Goal: Transaction & Acquisition: Purchase product/service

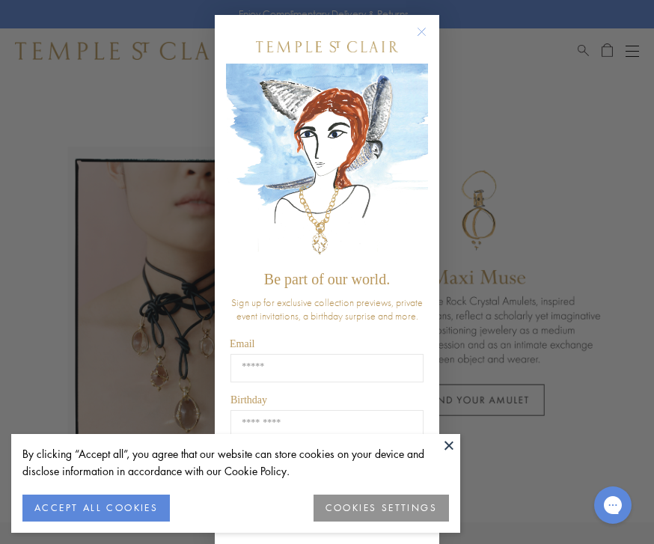
click at [421, 32] on icon "Close dialog" at bounding box center [421, 31] width 7 height 7
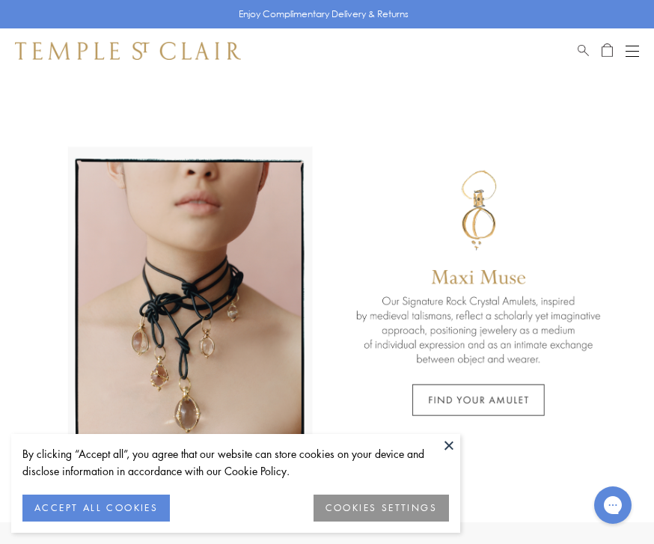
click at [161, 82] on link at bounding box center [327, 297] width 654 height 449
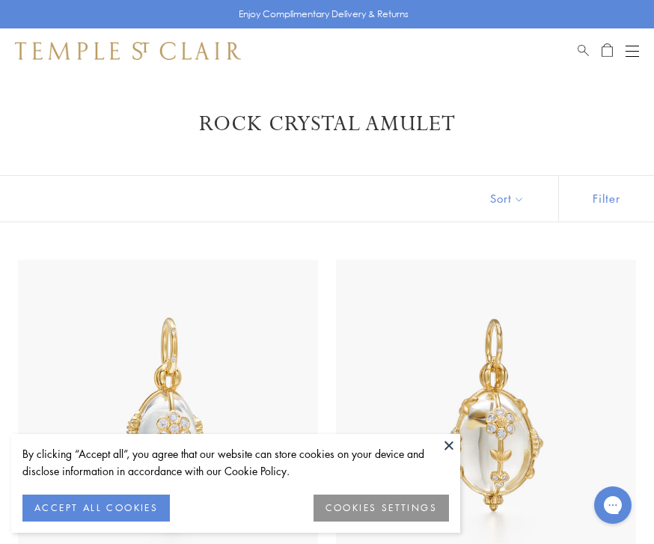
click at [447, 444] on button at bounding box center [449, 445] width 22 height 22
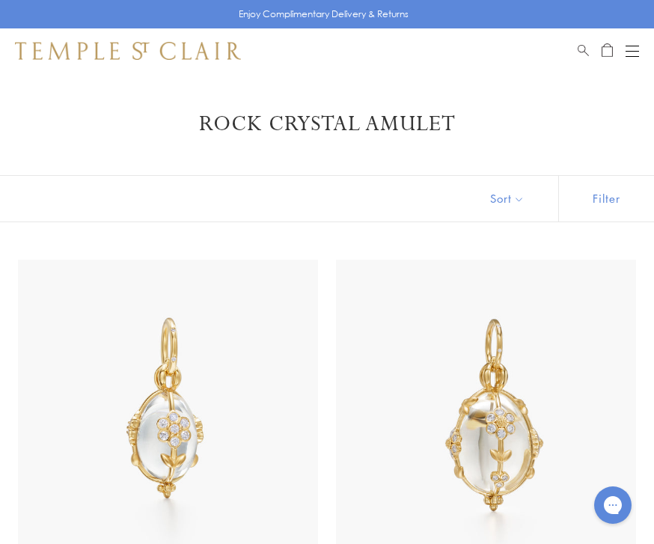
click at [630, 48] on button "Open navigation" at bounding box center [632, 51] width 13 height 18
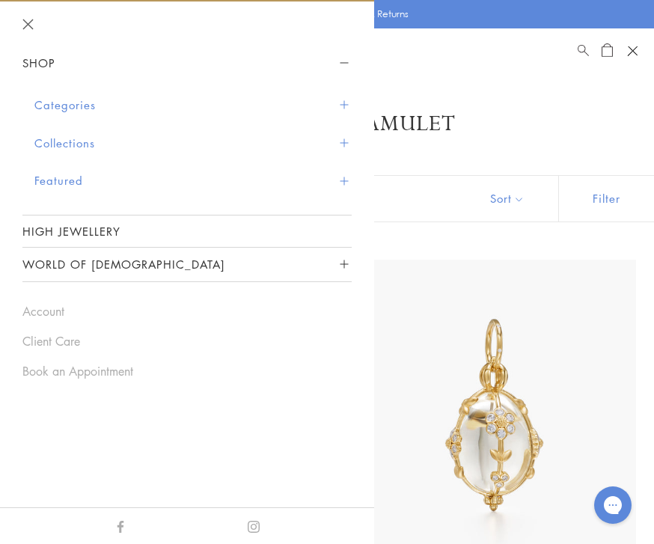
click at [583, 49] on span "Search" at bounding box center [583, 48] width 11 height 13
click at [55, 108] on button "Categories" at bounding box center [192, 105] width 317 height 38
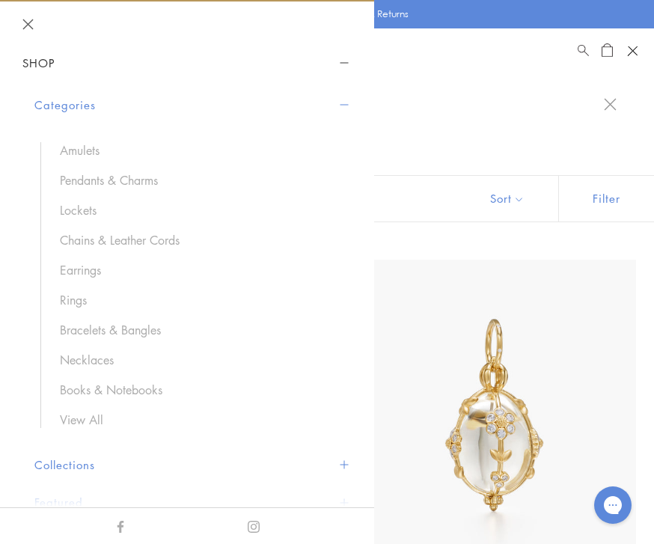
click at [97, 329] on link "Bracelets & Bangles" at bounding box center [198, 330] width 277 height 16
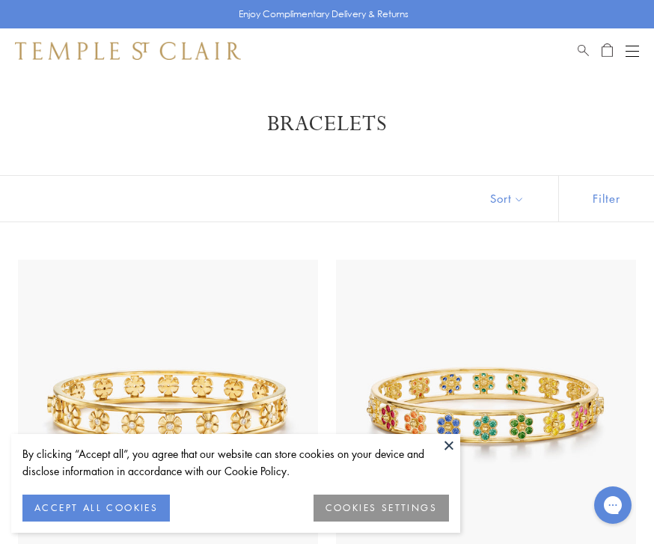
click at [448, 446] on button at bounding box center [449, 445] width 22 height 22
